Goal: Information Seeking & Learning: Find specific page/section

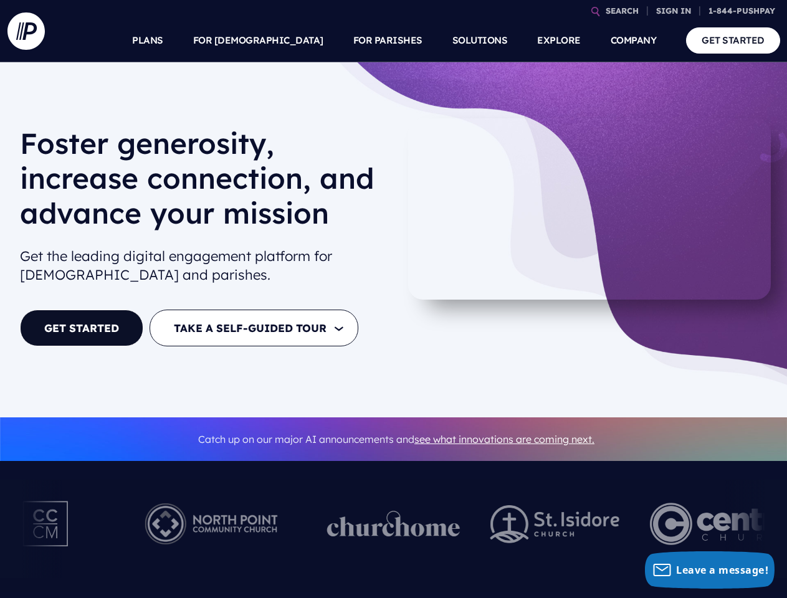
click at [393, 299] on div "[PERSON_NAME] generosity, increase connection, and advance your mission Get the…" at bounding box center [203, 239] width 386 height 243
click at [622, 11] on link "SEARCH" at bounding box center [622, 11] width 43 height 22
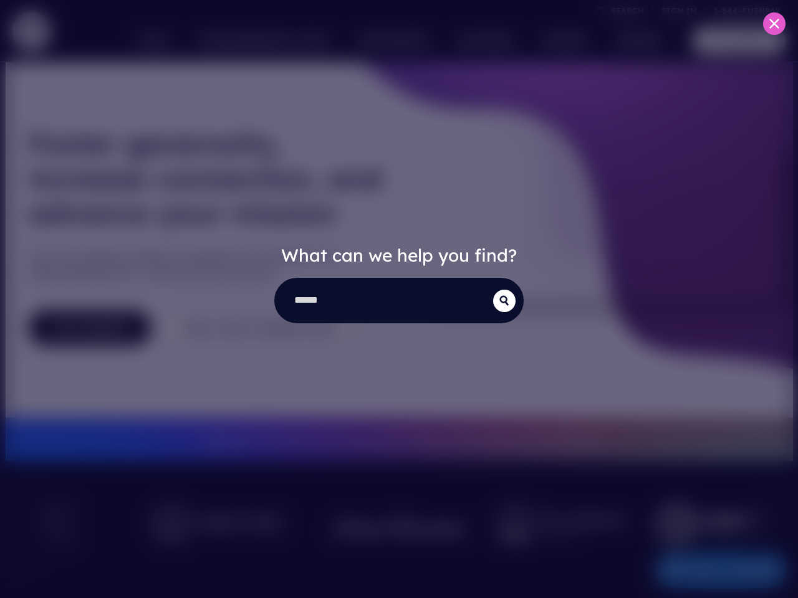
click at [674, 11] on div "What can we help you find?" at bounding box center [399, 299] width 798 height 598
click at [288, 41] on div "What can we help you find?" at bounding box center [399, 299] width 798 height 598
click at [388, 41] on div "What can we help you find?" at bounding box center [399, 299] width 798 height 598
click at [558, 41] on div "What can we help you find?" at bounding box center [399, 299] width 798 height 598
click at [634, 41] on div "What can we help you find?" at bounding box center [399, 299] width 798 height 598
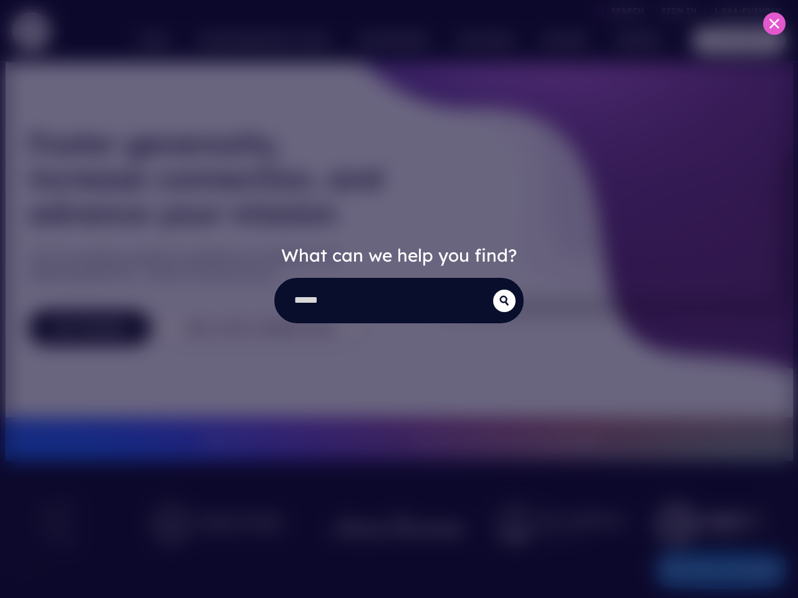
click at [393, 529] on div "What can we help you find?" at bounding box center [399, 299] width 798 height 598
click at [709, 570] on div "What can we help you find?" at bounding box center [399, 299] width 798 height 598
